Goal: Transaction & Acquisition: Book appointment/travel/reservation

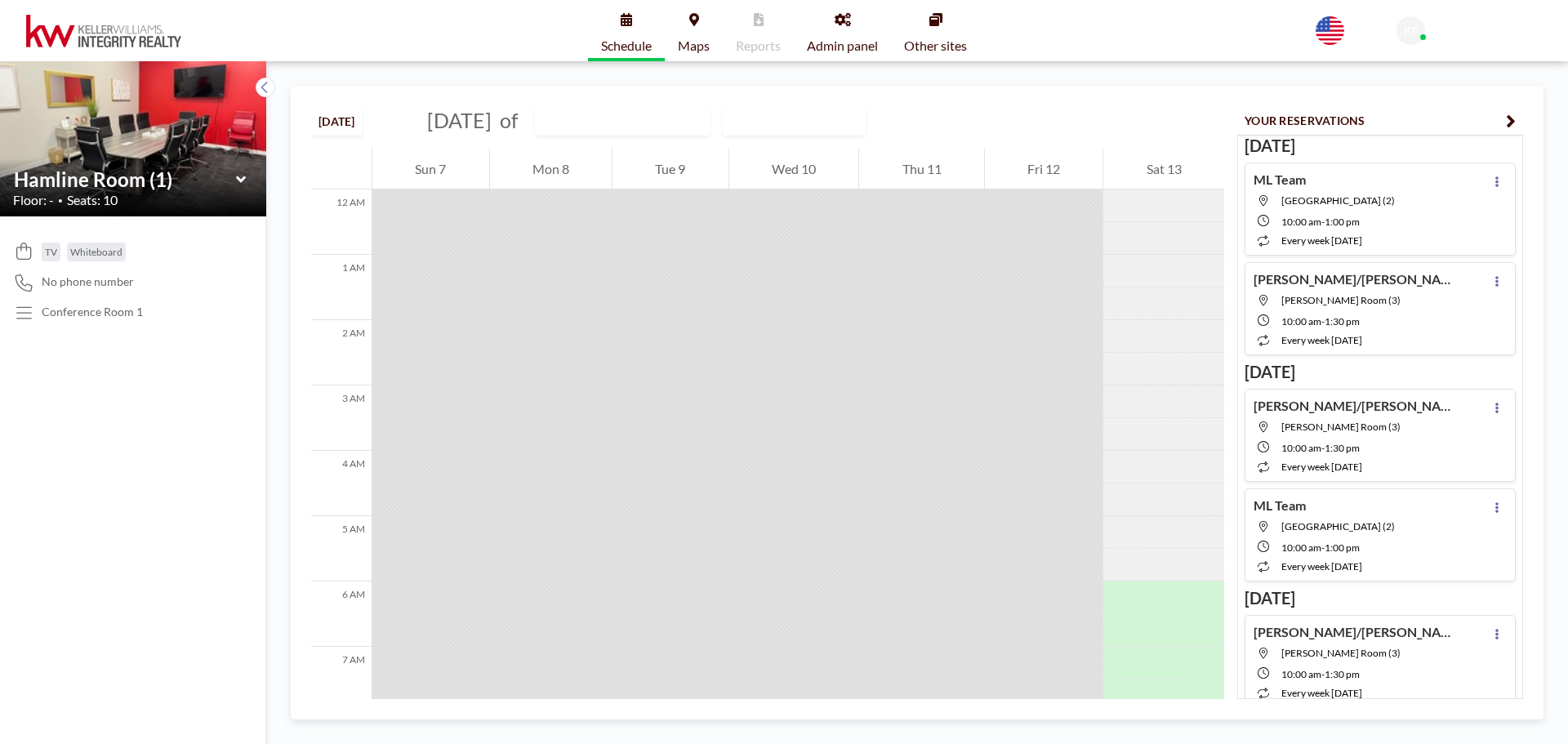
scroll to position [523, 0]
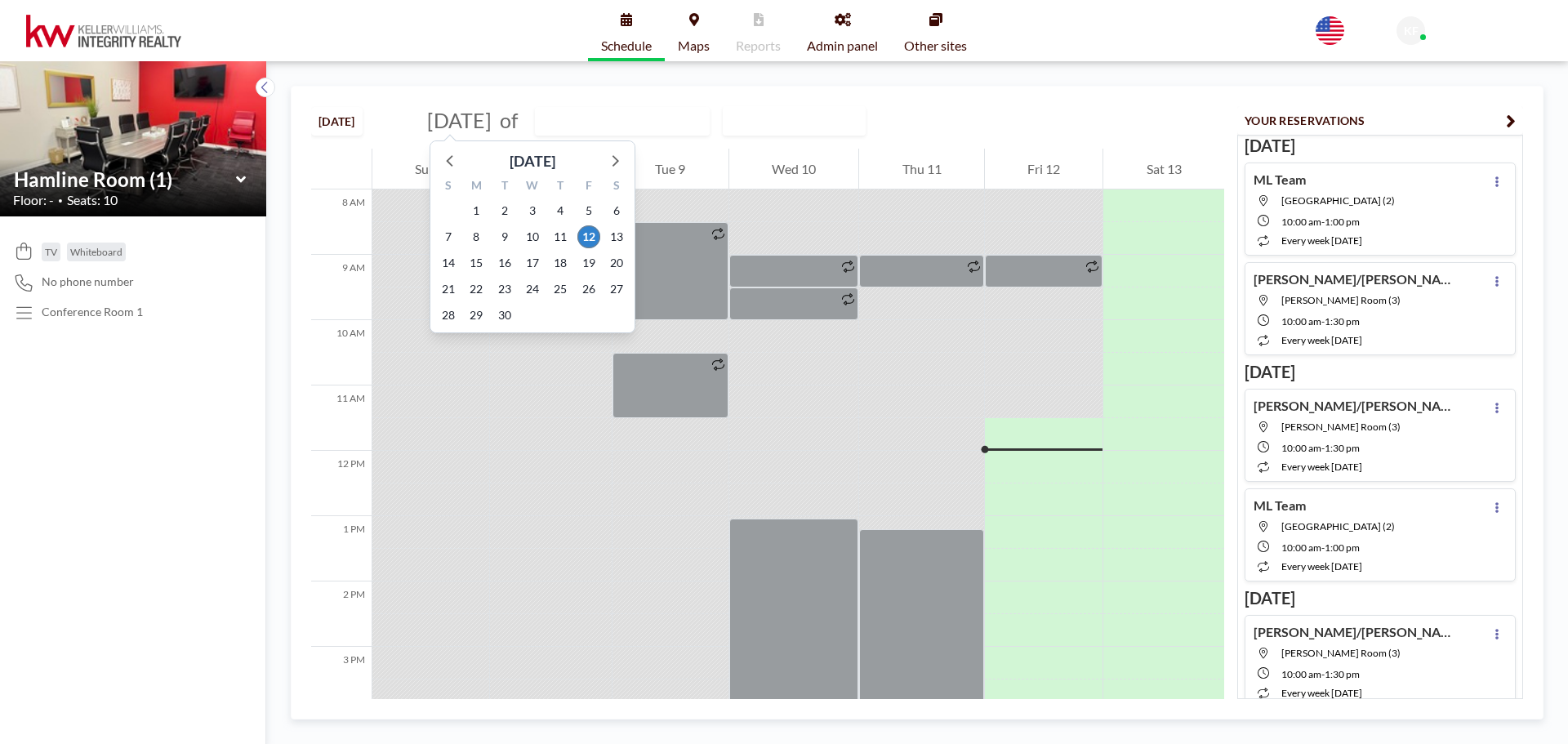
click at [472, 114] on span "[DATE]" at bounding box center [459, 120] width 65 height 24
click at [586, 285] on span "26" at bounding box center [588, 289] width 23 height 23
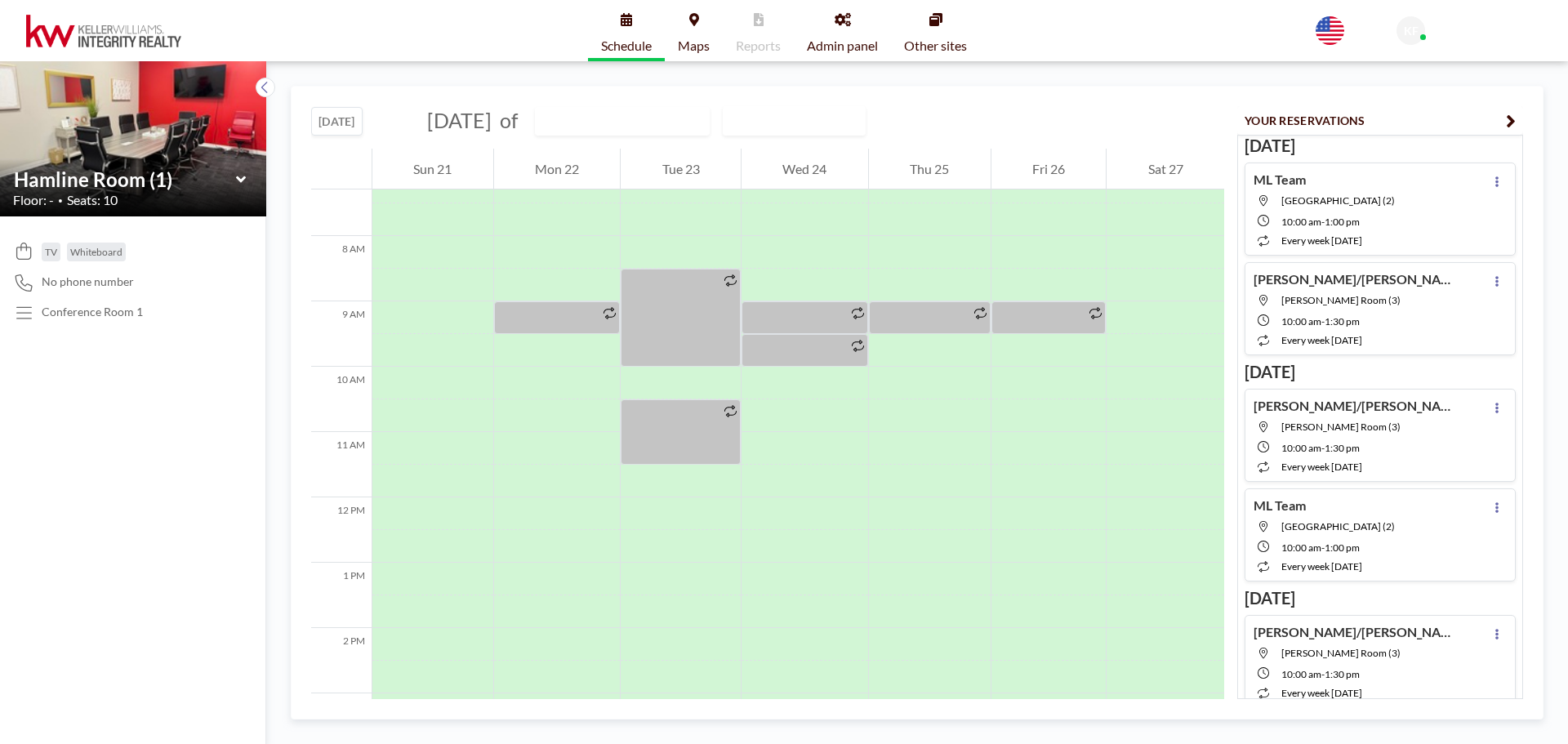
scroll to position [490, 0]
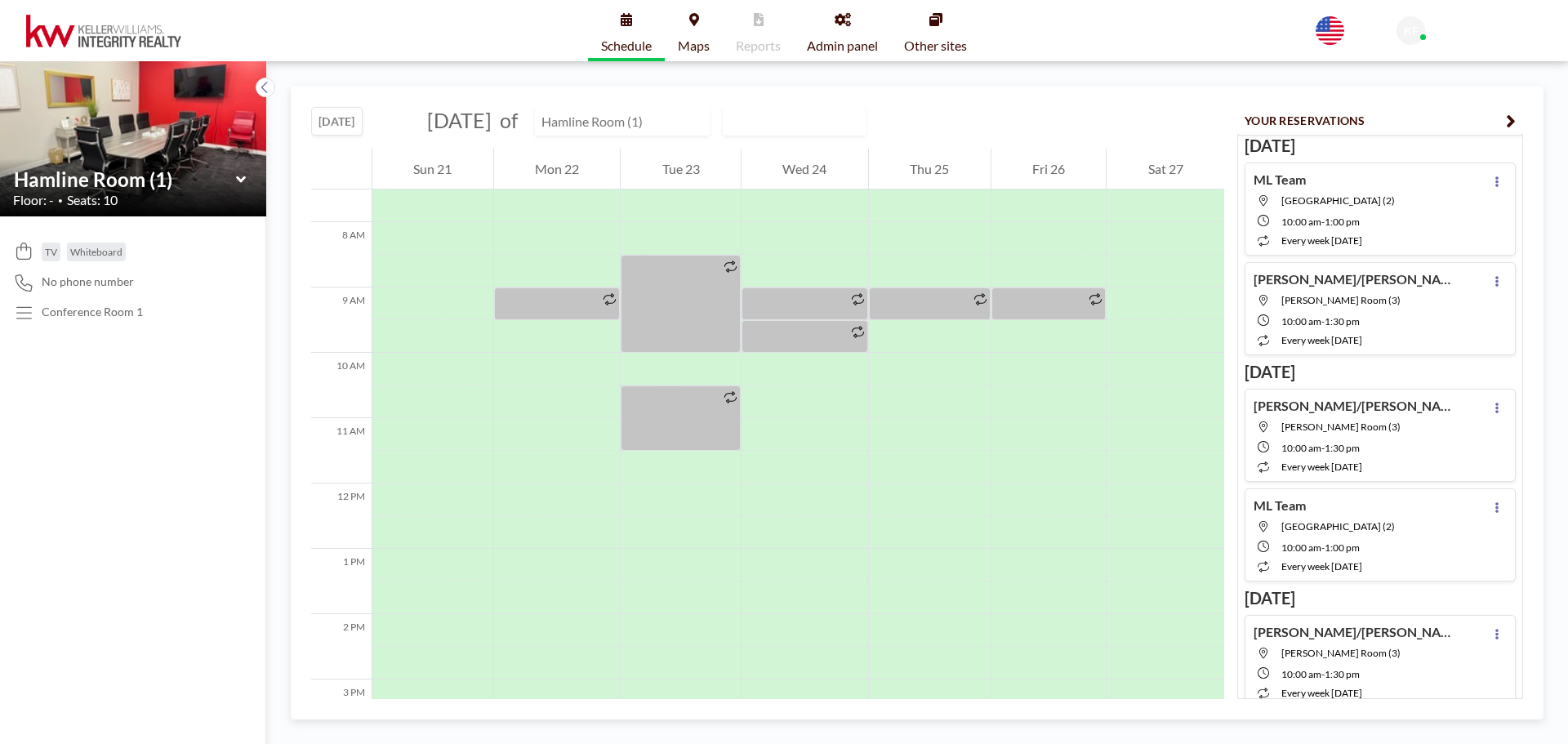
click at [693, 121] on input "text" at bounding box center [614, 121] width 157 height 27
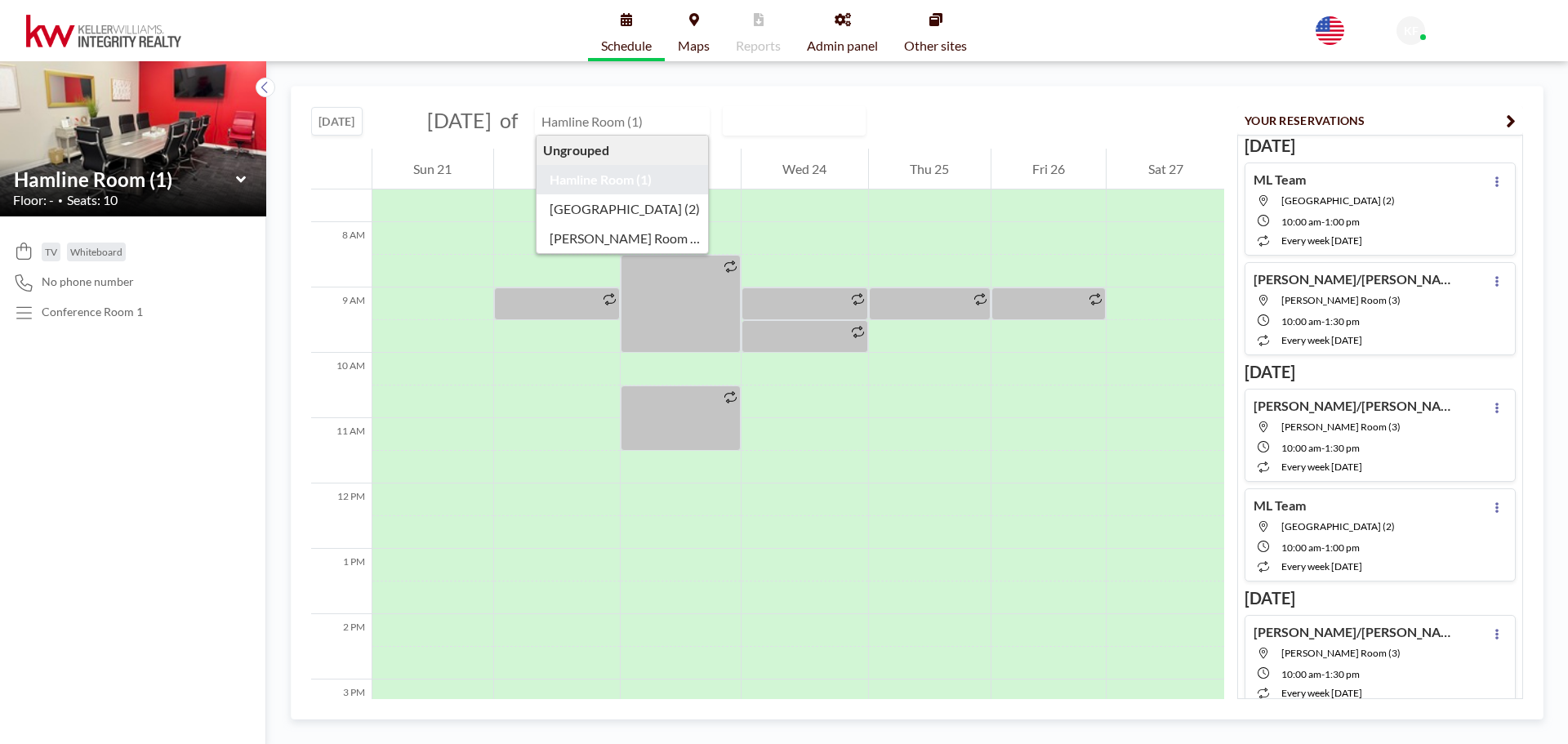
type input "Hamline Room (1)"
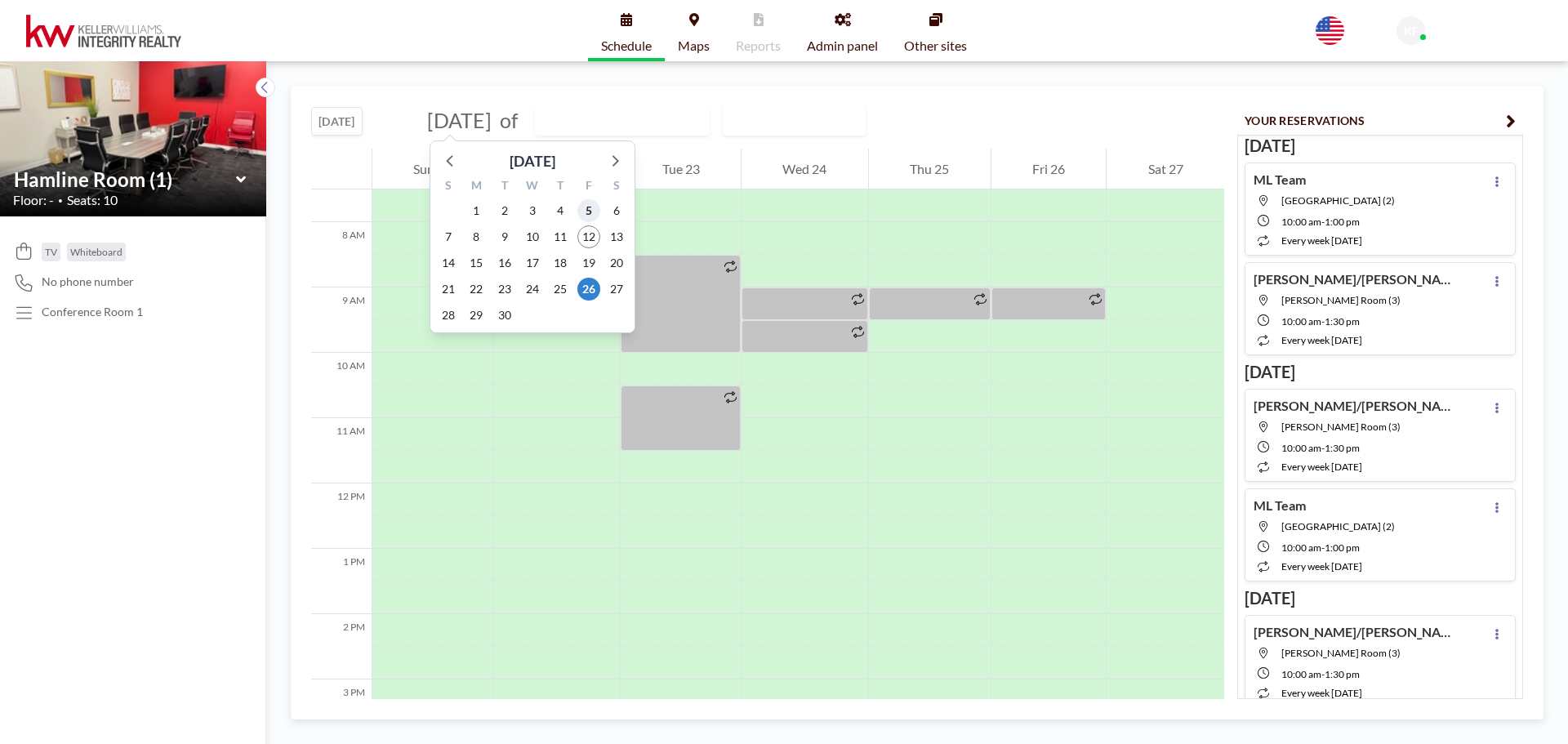
click at [588, 210] on span "5" at bounding box center [588, 210] width 23 height 23
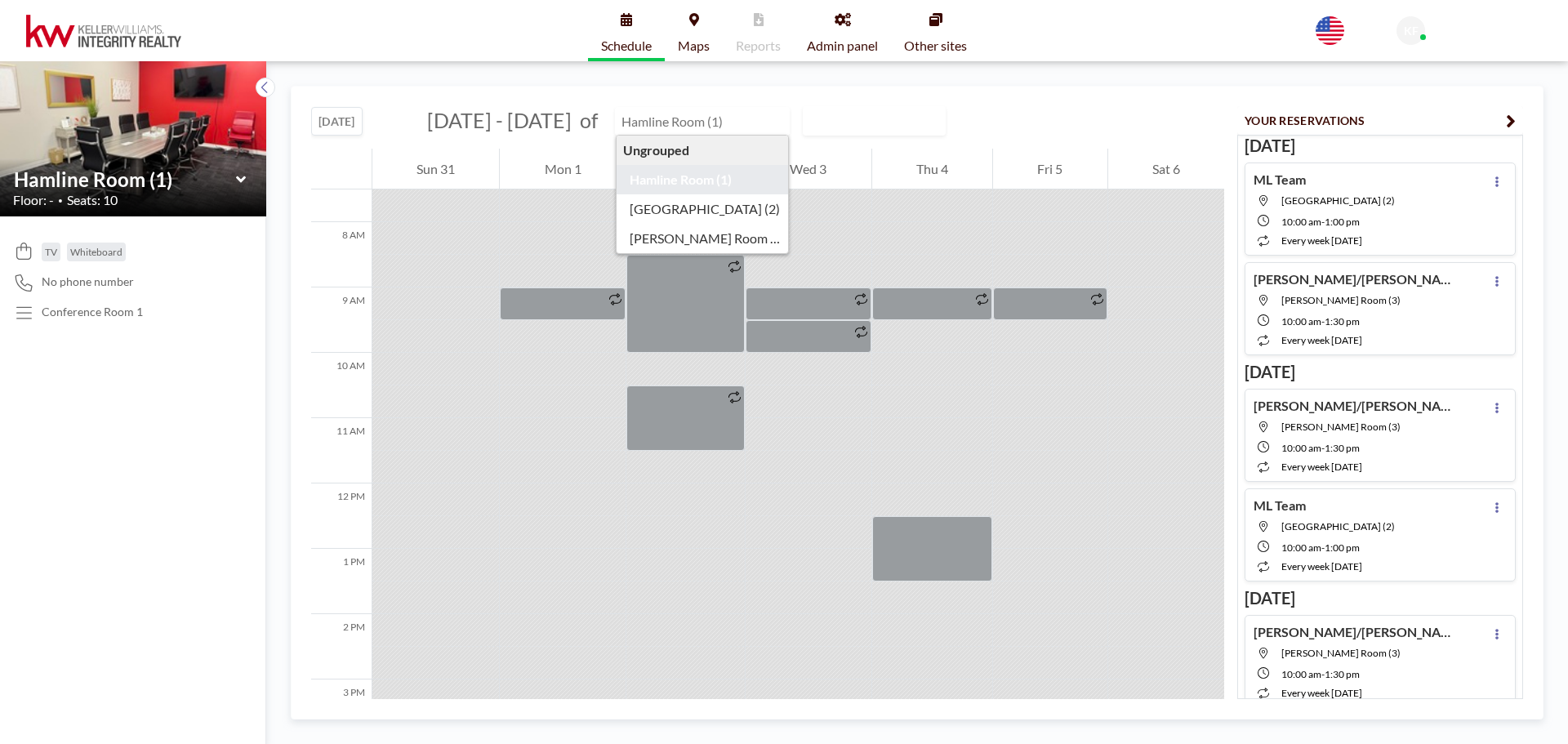
click at [715, 123] on input "text" at bounding box center [694, 121] width 157 height 27
type input "Hamline Room (1)"
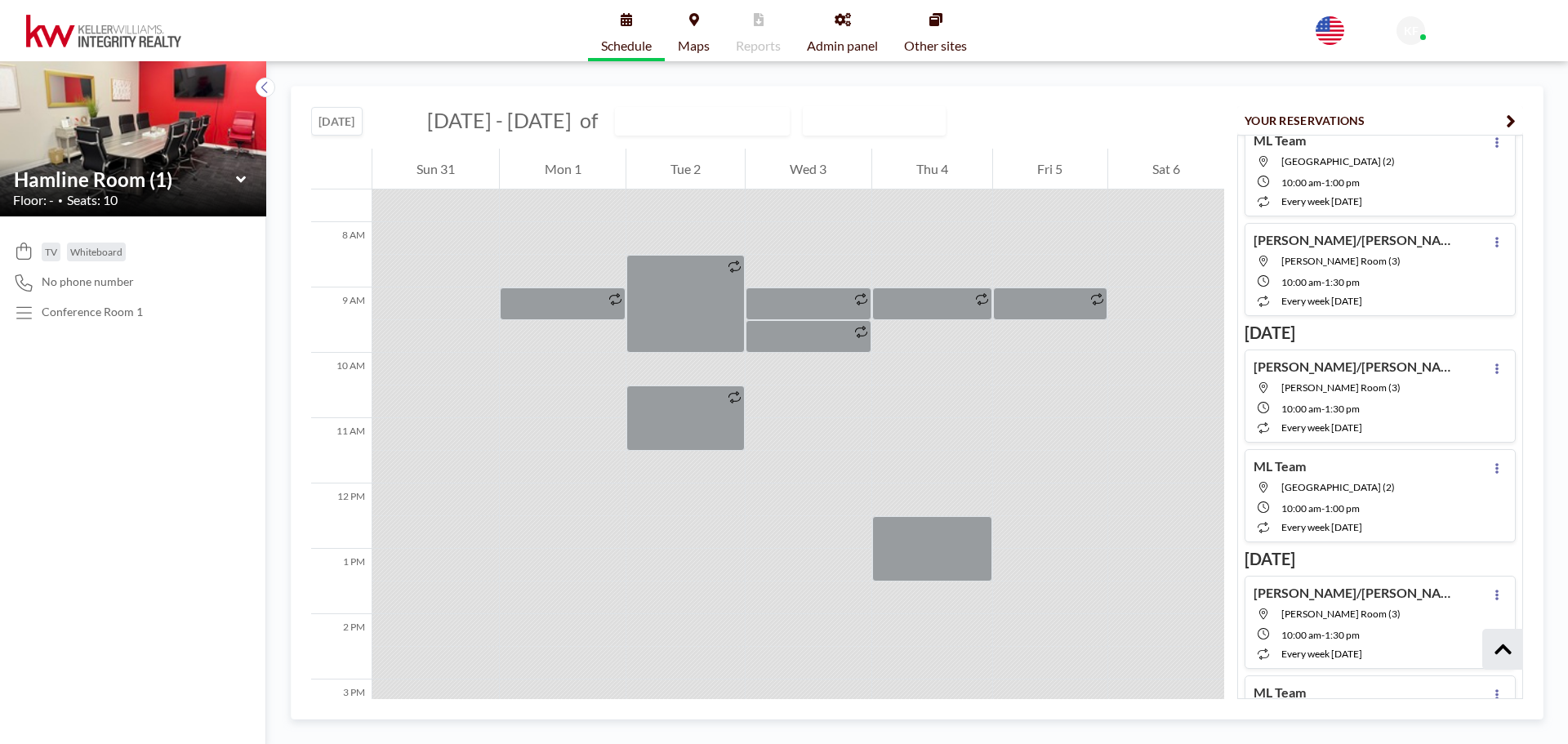
scroll to position [0, 0]
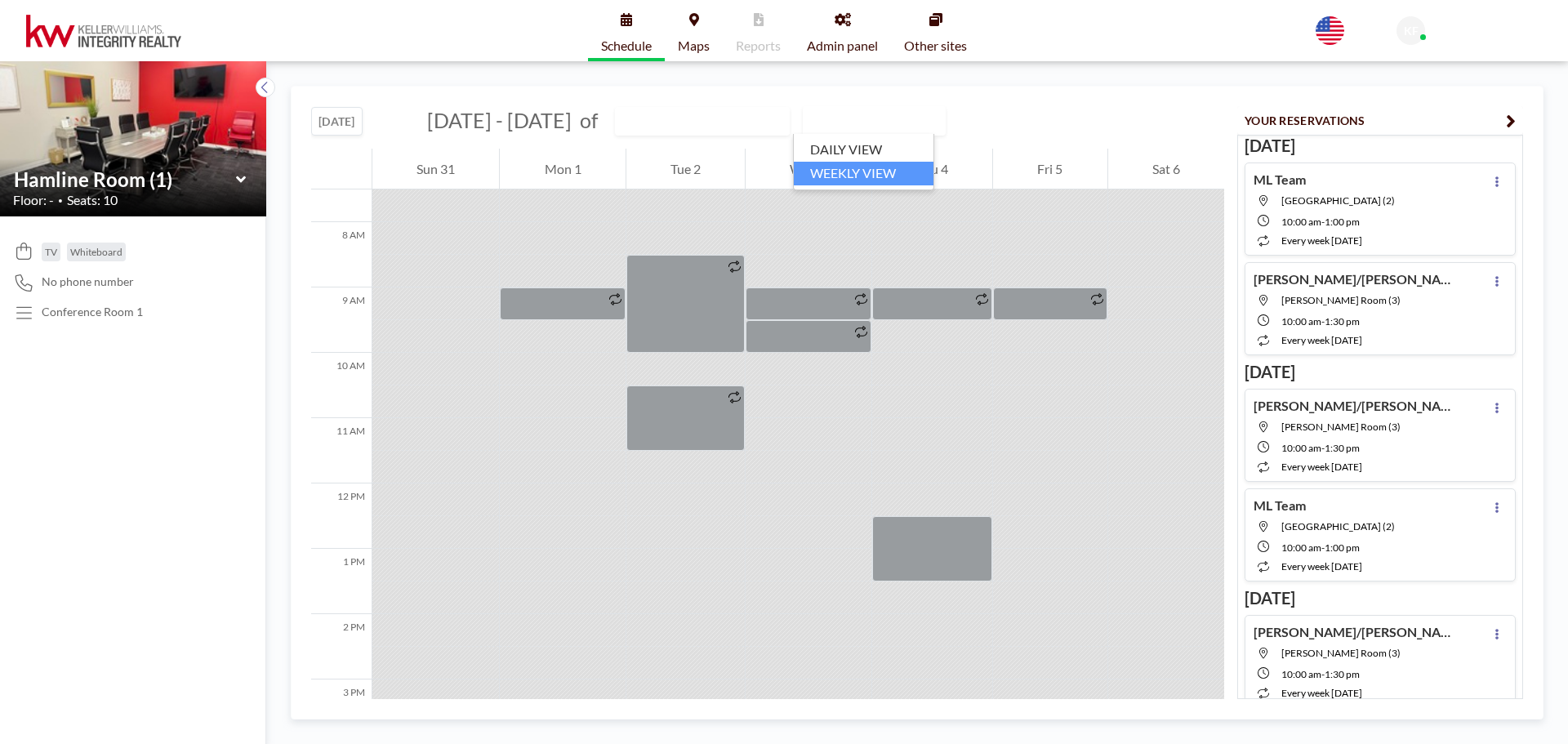
click at [827, 125] on div "WEEKLY VIEW" at bounding box center [865, 119] width 123 height 24
click at [759, 120] on input "text" at bounding box center [694, 121] width 157 height 27
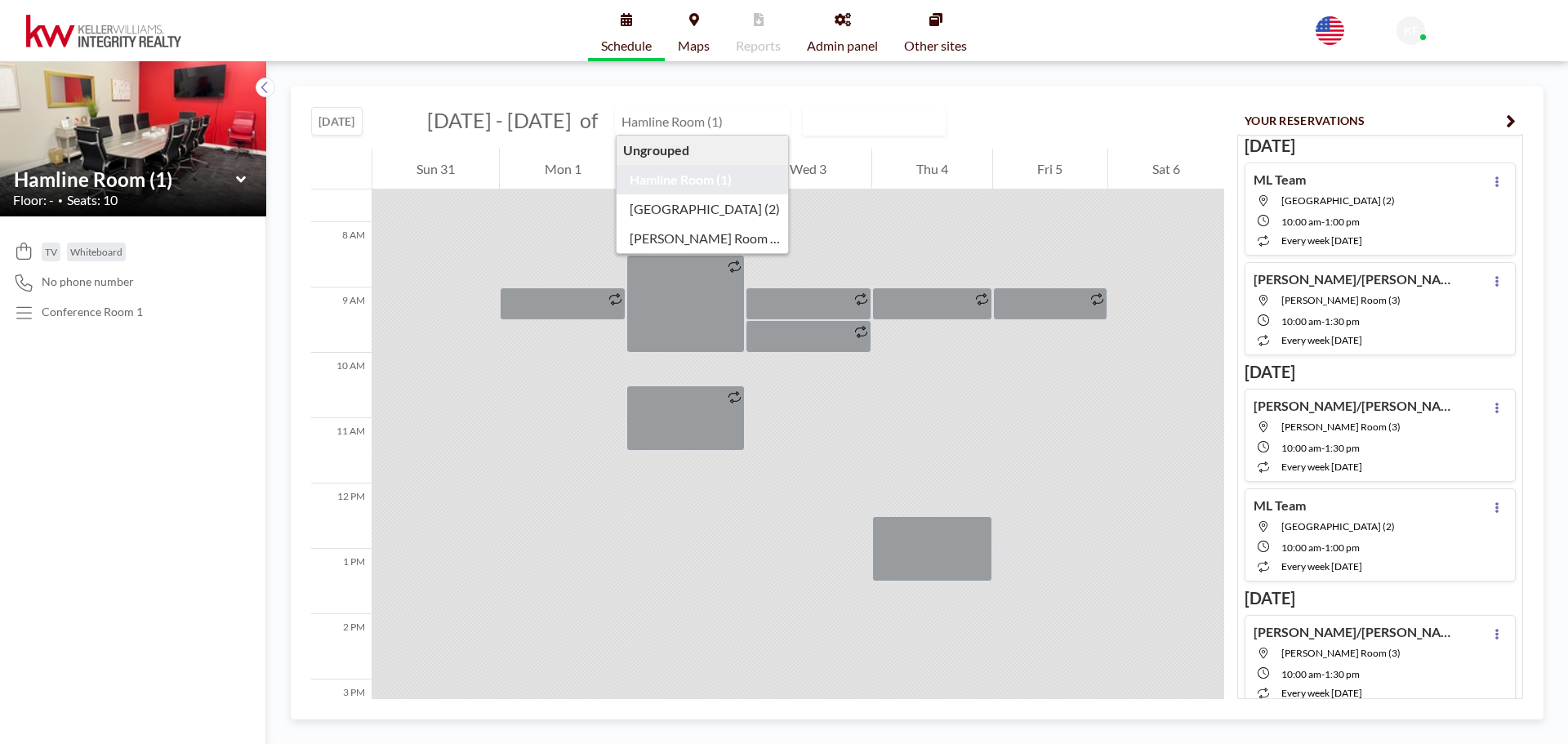
click at [759, 120] on input "text" at bounding box center [694, 121] width 157 height 27
type input "Hamline Room (1)"
click at [387, 114] on icon at bounding box center [382, 121] width 9 height 17
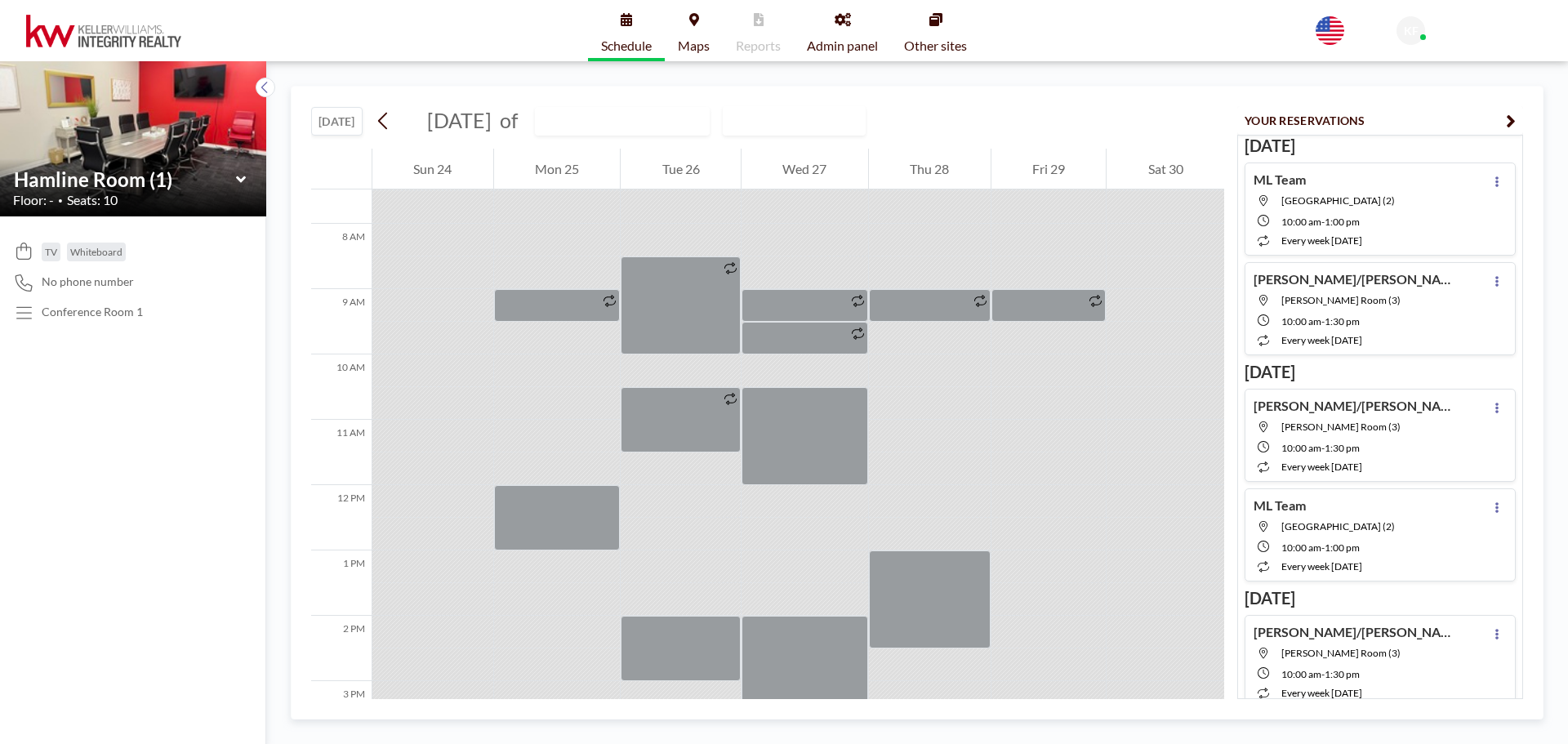
scroll to position [490, 0]
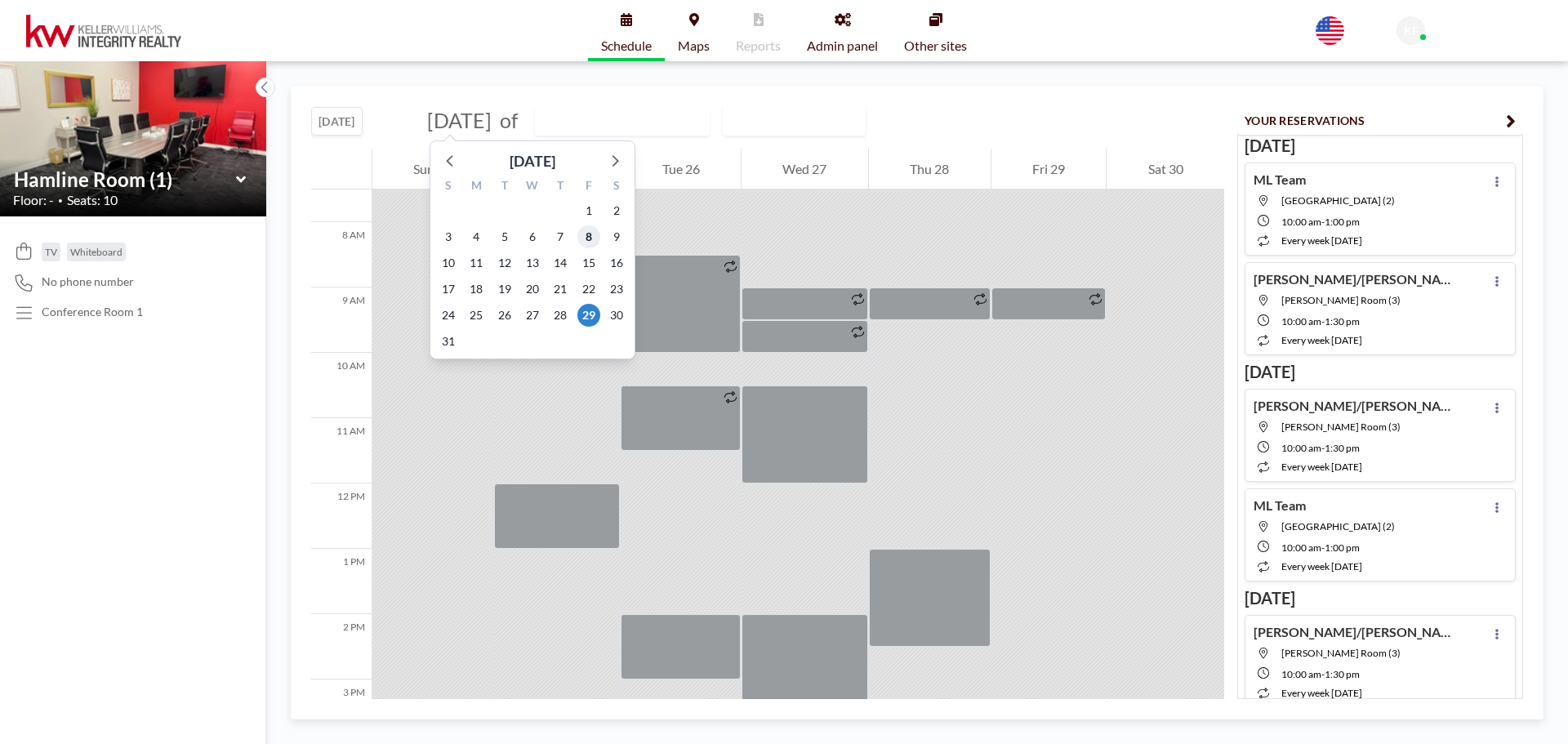
click at [591, 234] on span "8" at bounding box center [588, 236] width 23 height 23
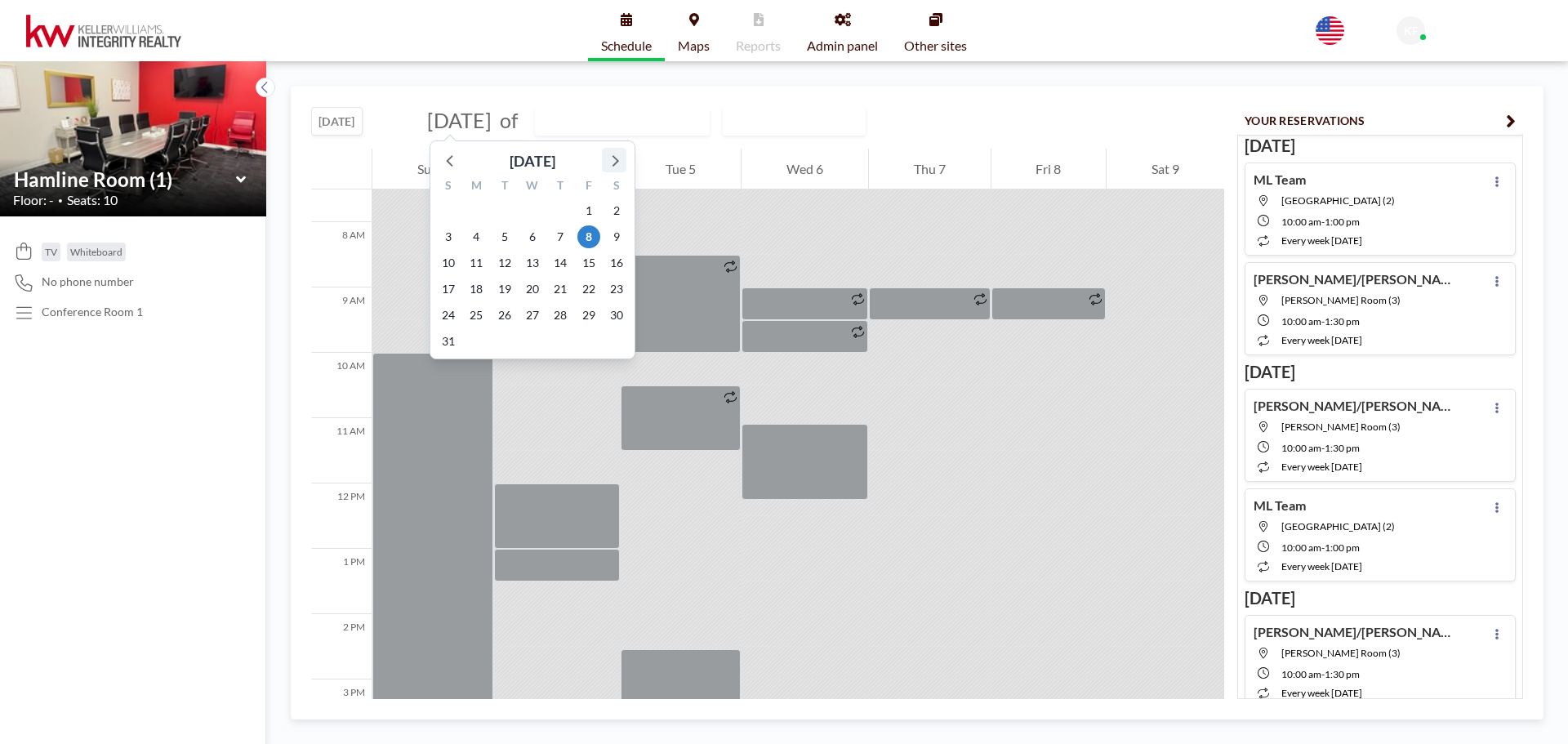
click at [615, 162] on icon at bounding box center [614, 160] width 21 height 21
click at [590, 286] on span "26" at bounding box center [588, 289] width 23 height 23
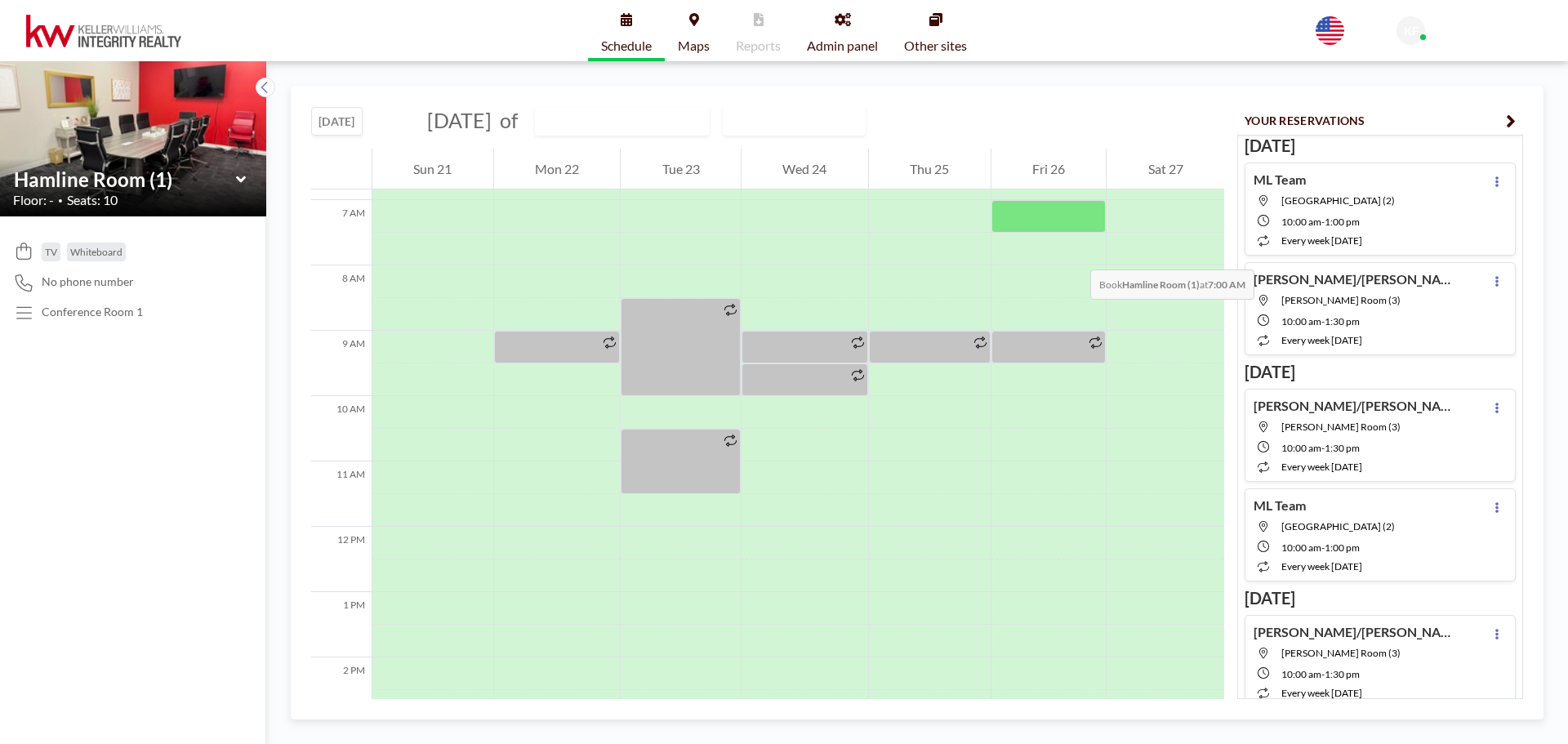
scroll to position [408, 0]
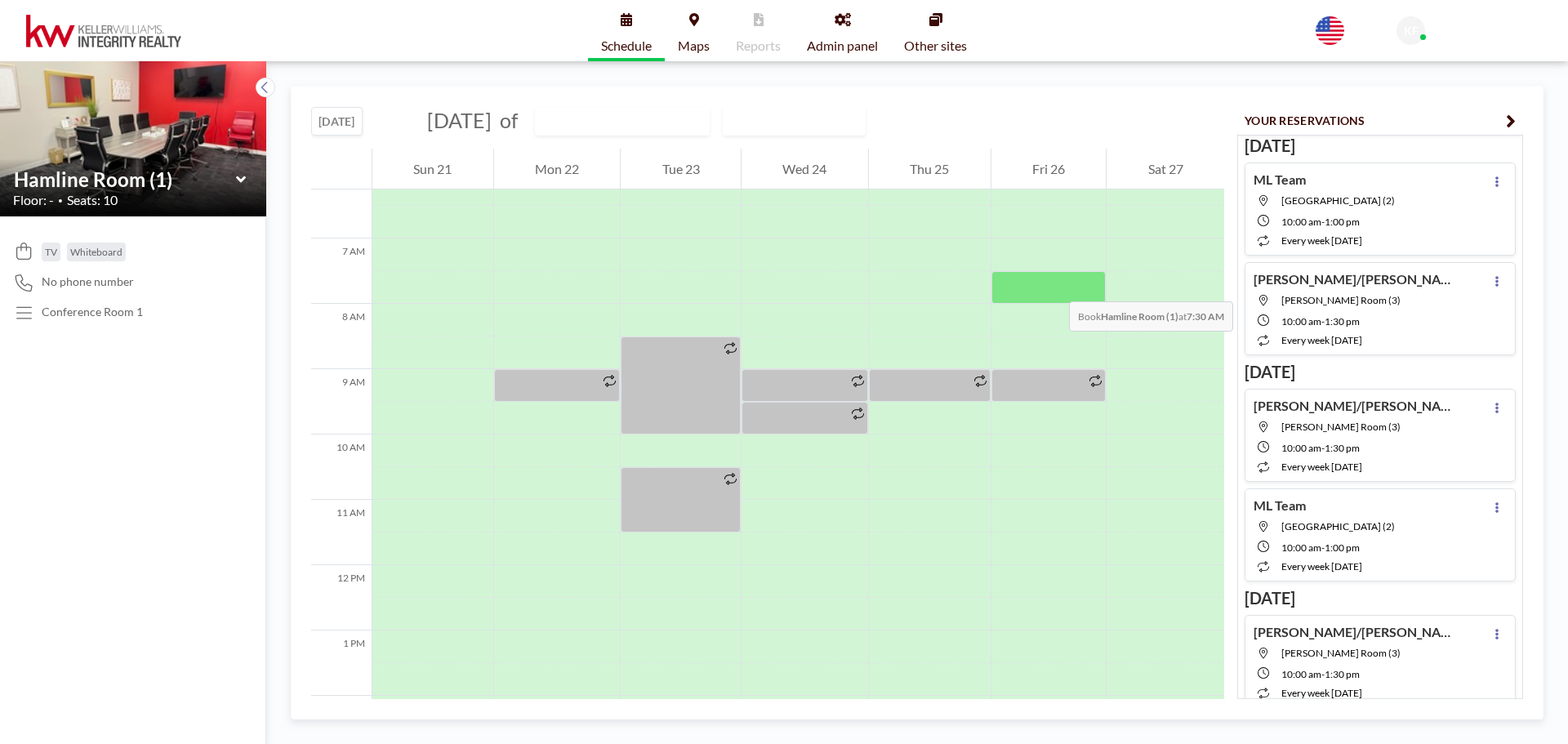
click at [1053, 285] on div at bounding box center [1049, 287] width 115 height 33
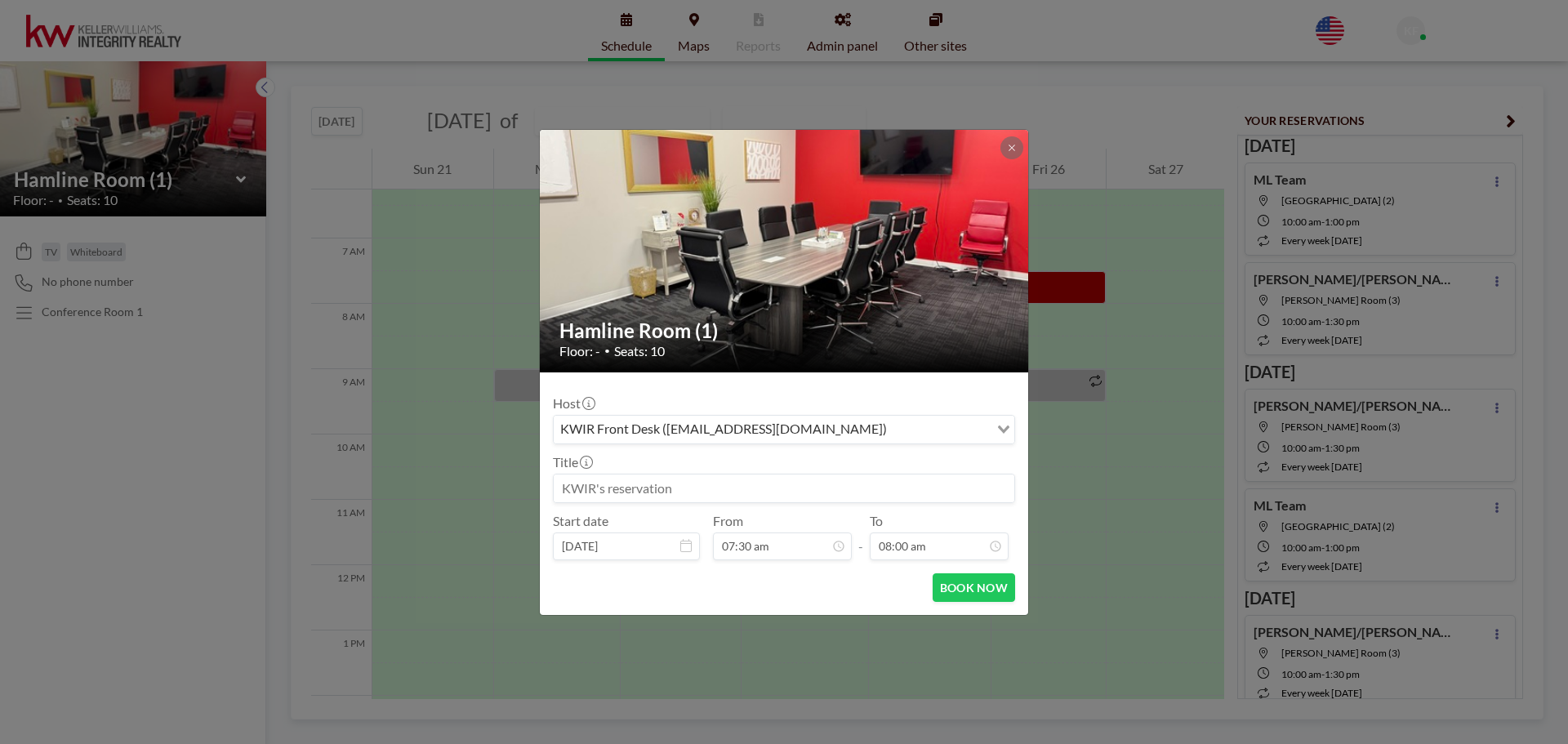
click at [746, 486] on input at bounding box center [784, 488] width 460 height 28
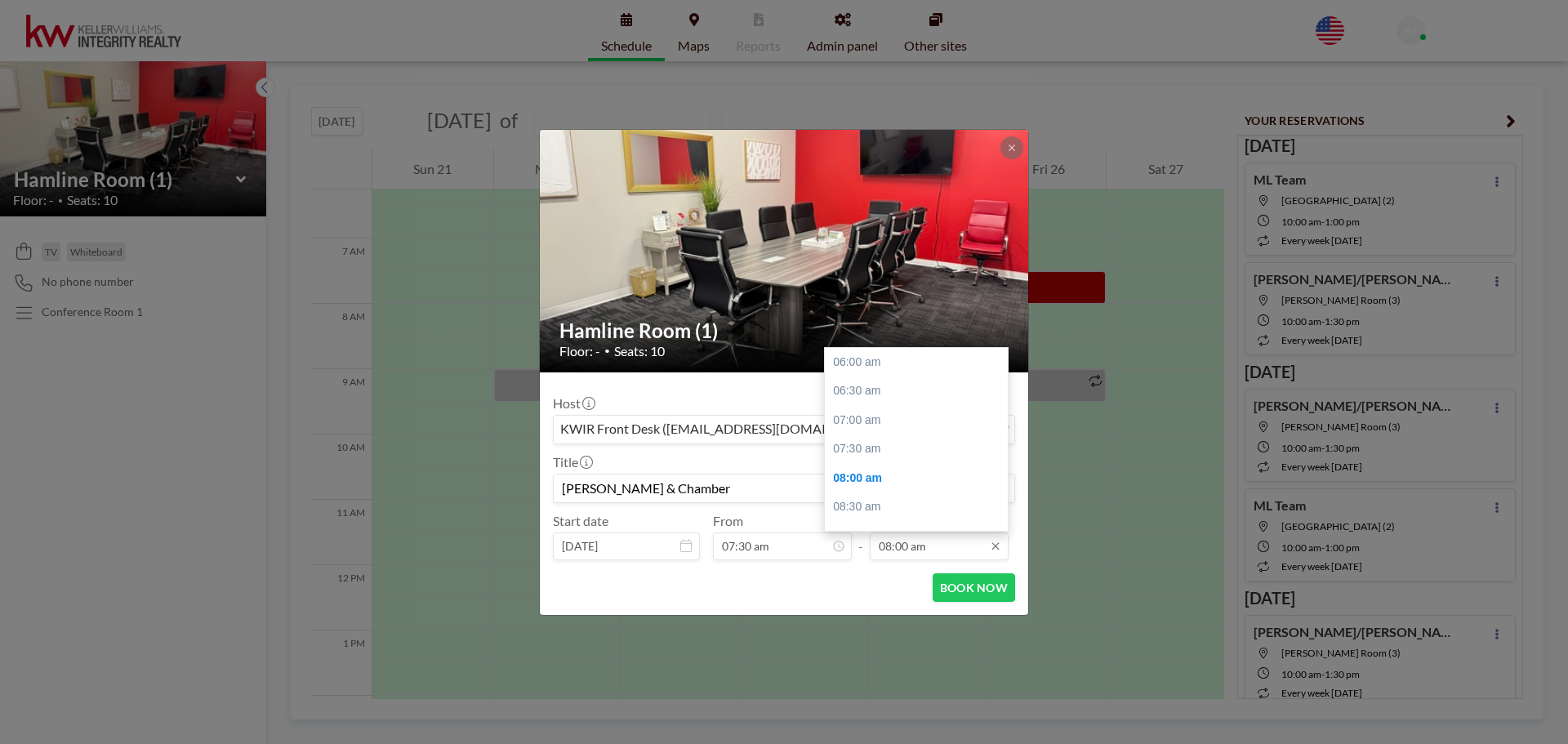
scroll to position [116, 0]
type input "[PERSON_NAME] & Chamber"
click at [895, 426] on div "09:00 am" at bounding box center [920, 420] width 191 height 29
type input "09:00 am"
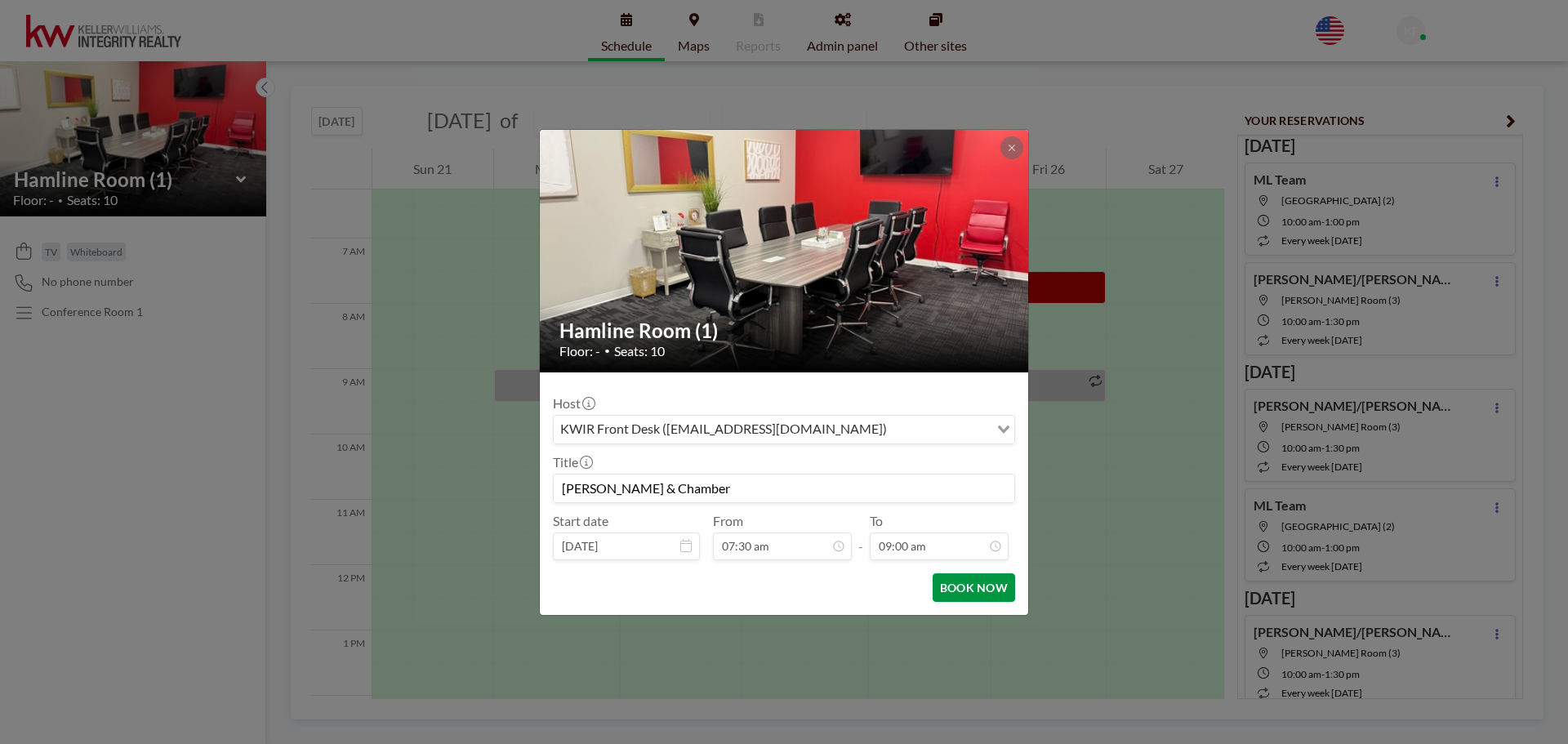
scroll to position [175, 0]
click at [956, 588] on button "BOOK NOW" at bounding box center [974, 587] width 82 height 29
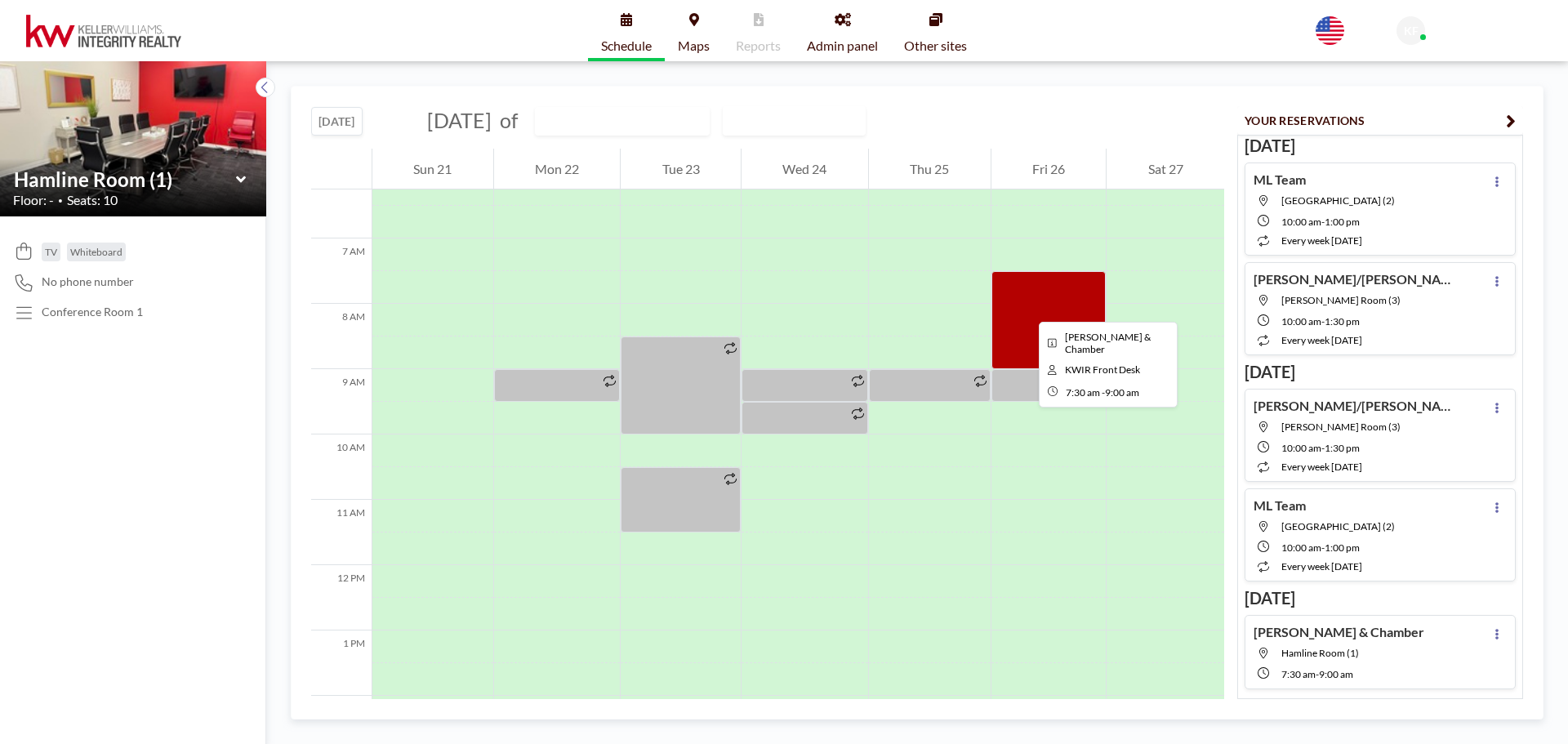
click at [1032, 306] on div at bounding box center [1049, 320] width 115 height 98
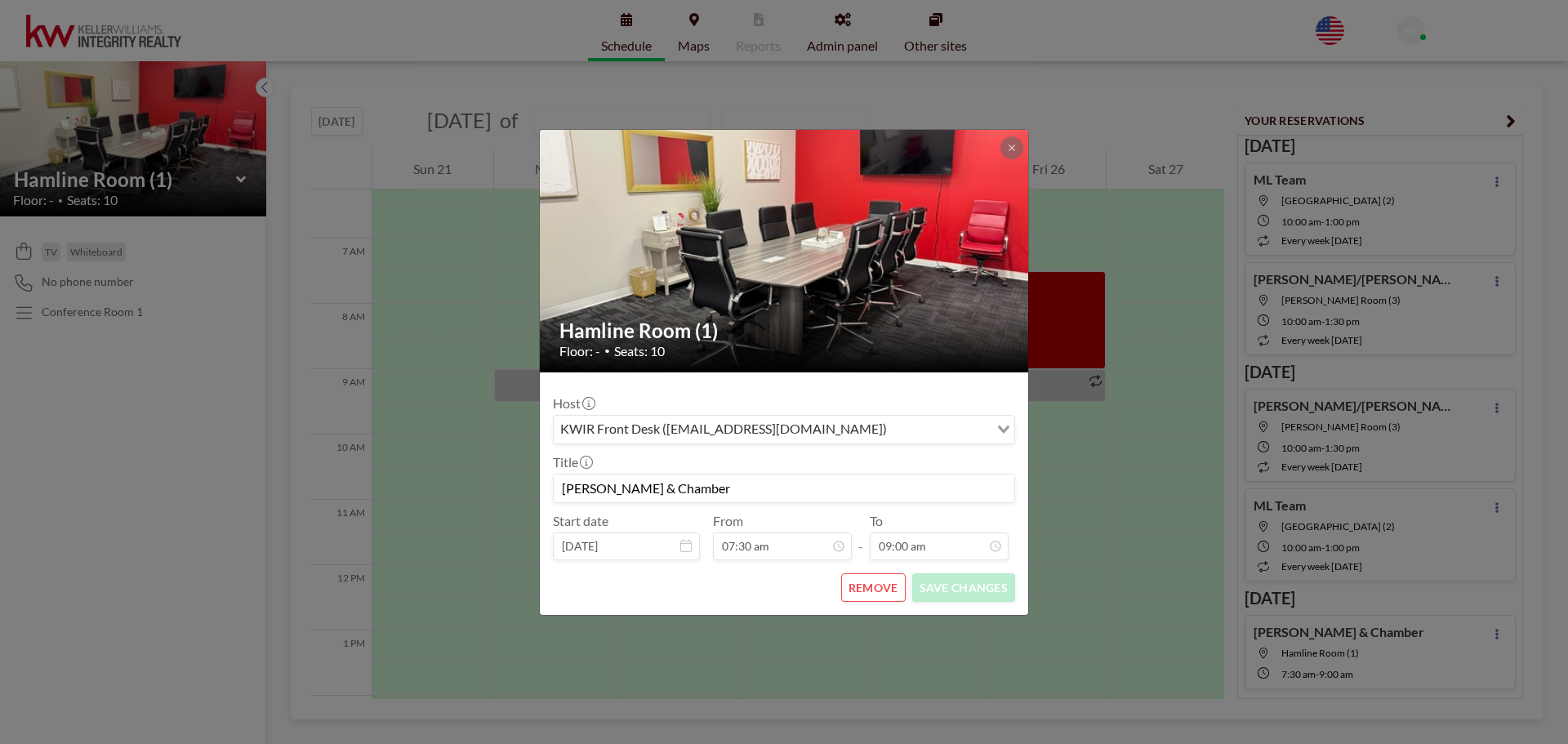
click at [691, 485] on input "[PERSON_NAME] & Chamber" at bounding box center [784, 488] width 460 height 28
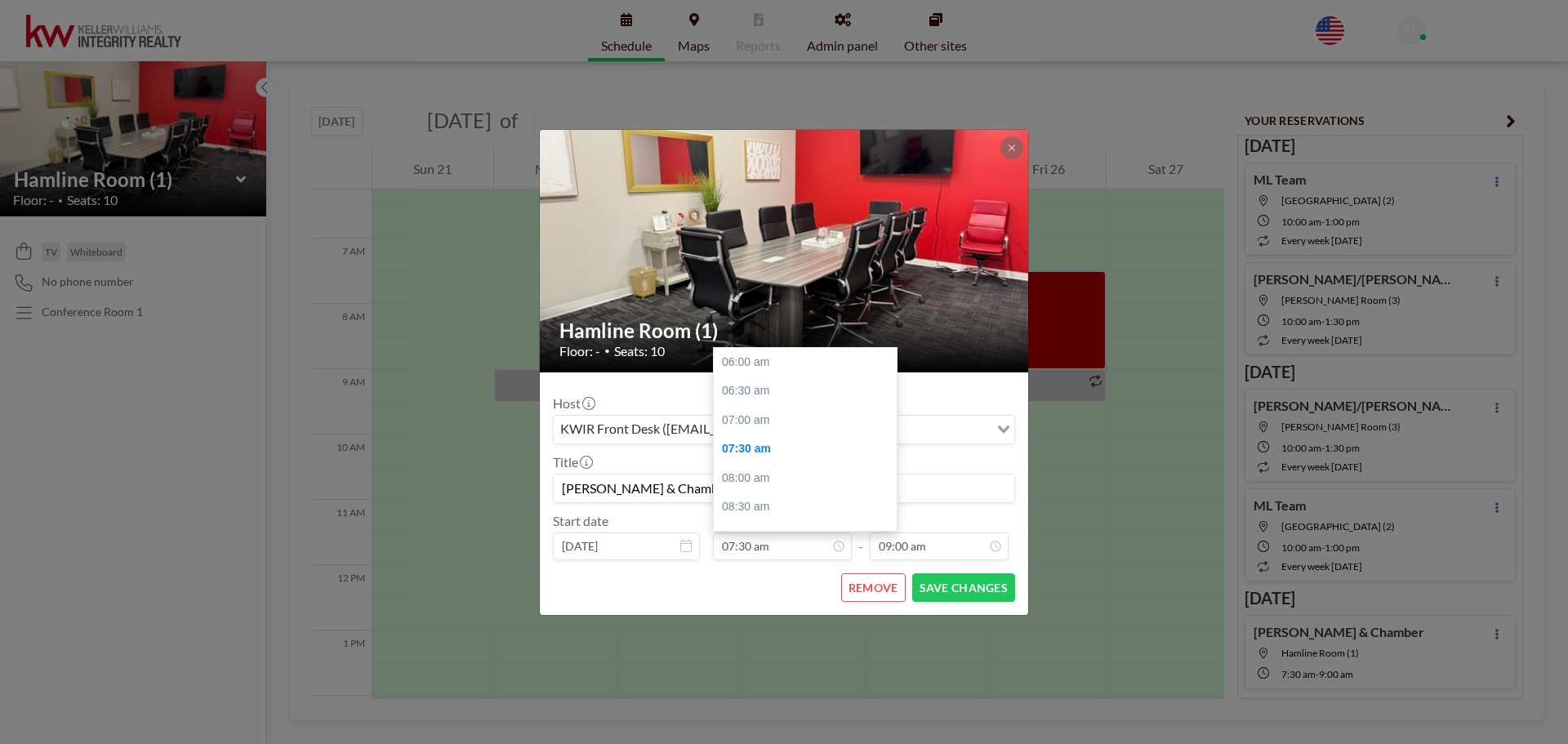
scroll to position [88, 0]
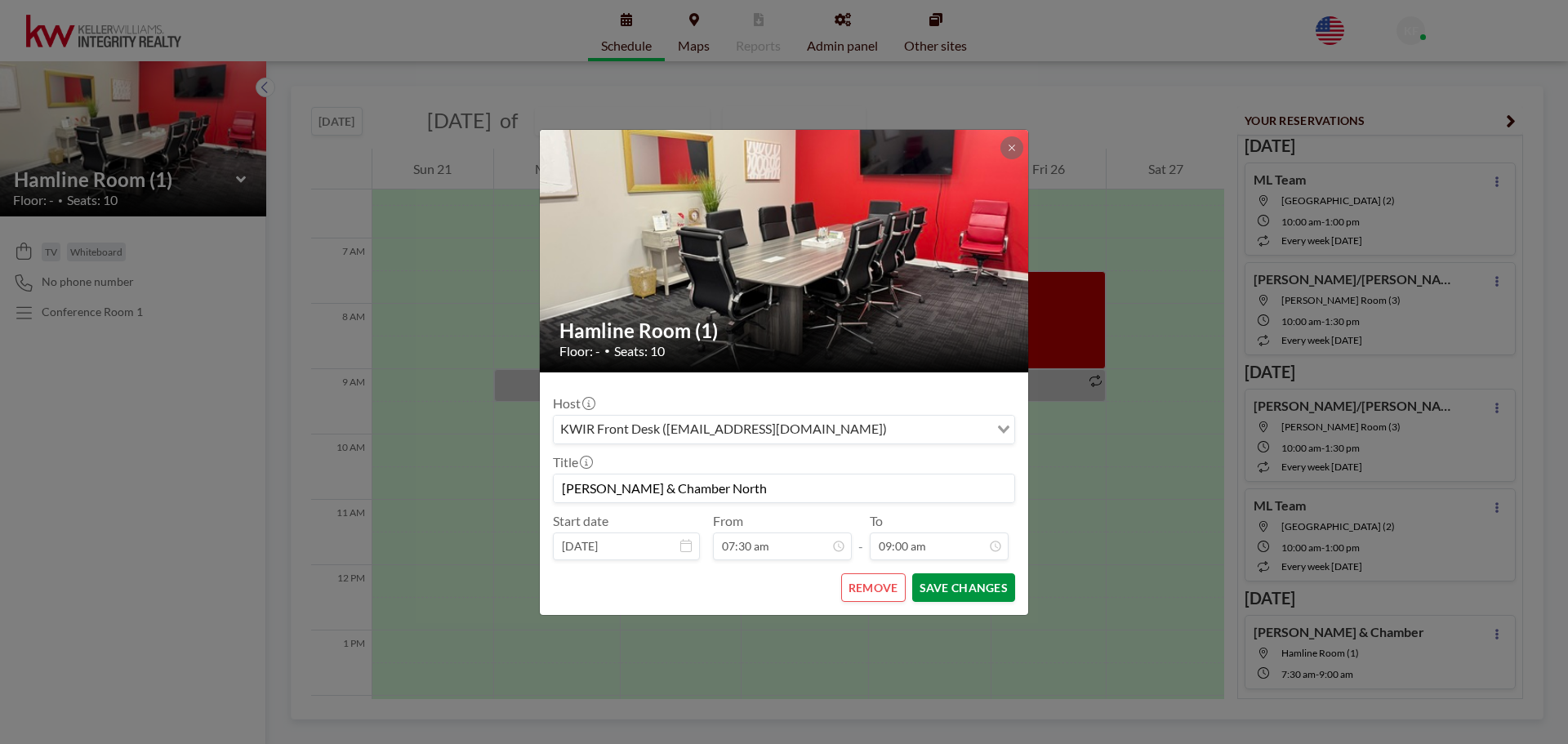
type input "[PERSON_NAME] & Chamber North"
click at [938, 592] on button "SAVE CHANGES" at bounding box center [964, 587] width 103 height 29
